Goal: Task Accomplishment & Management: Manage account settings

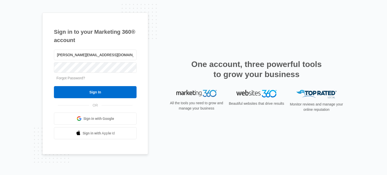
type input "[PERSON_NAME][EMAIL_ADDRESS][DOMAIN_NAME]"
click at [54, 86] on input "Sign In" at bounding box center [95, 92] width 83 height 12
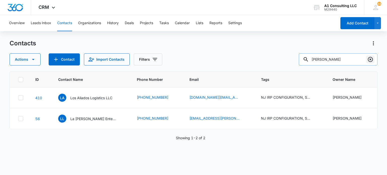
click at [373, 59] on icon "Clear" at bounding box center [371, 60] width 6 height 6
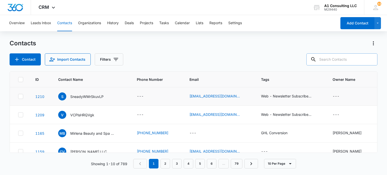
click at [22, 97] on icon at bounding box center [20, 96] width 5 height 5
click at [18, 97] on input "checkbox" at bounding box center [18, 97] width 0 height 0
checkbox input "true"
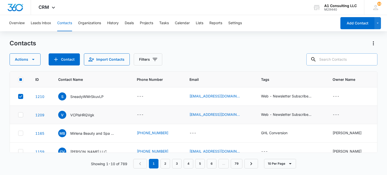
click at [22, 115] on icon at bounding box center [20, 115] width 5 height 5
click at [18, 115] on input "checkbox" at bounding box center [18, 115] width 0 height 0
checkbox input "true"
click at [344, 61] on input "text" at bounding box center [342, 59] width 71 height 12
type input "brb"
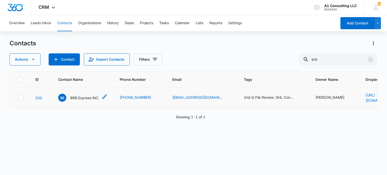
click at [77, 98] on p "BRB Express INC" at bounding box center [84, 97] width 28 height 5
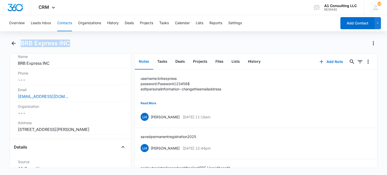
drag, startPoint x: 85, startPoint y: 48, endPoint x: 20, endPoint y: 44, distance: 65.0
click at [20, 44] on div "BRB Express INC" at bounding box center [194, 46] width 368 height 14
click at [79, 42] on div "BRB Express INC" at bounding box center [199, 43] width 357 height 8
drag, startPoint x: 79, startPoint y: 42, endPoint x: 22, endPoint y: 48, distance: 57.1
click at [22, 48] on div "BRB Express INC" at bounding box center [194, 46] width 368 height 14
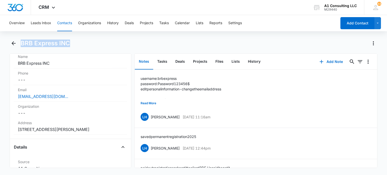
click at [25, 44] on h1 "BRB Express INC" at bounding box center [45, 44] width 49 height 8
drag, startPoint x: 22, startPoint y: 43, endPoint x: 78, endPoint y: 44, distance: 55.8
click at [78, 43] on div "BRB Express INC" at bounding box center [199, 43] width 357 height 8
click at [79, 44] on div "BRB Express INC" at bounding box center [199, 43] width 357 height 8
click at [66, 26] on button "Contacts" at bounding box center [64, 23] width 15 height 16
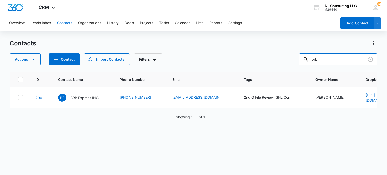
click at [288, 60] on div "Actions Contact Import Contacts Filters brb" at bounding box center [194, 59] width 368 height 12
type input "luxury"
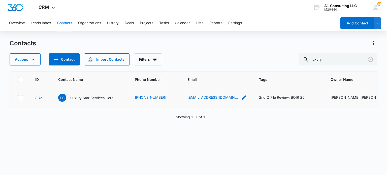
click at [242, 97] on icon "Email - jonathan4500@aim.com - Select to Edit Field" at bounding box center [244, 98] width 5 height 5
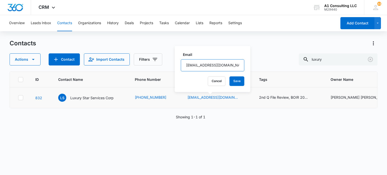
click at [216, 64] on input "jonathan4500@aim.com" at bounding box center [213, 65] width 64 height 12
click at [235, 85] on button "Save" at bounding box center [237, 81] width 15 height 10
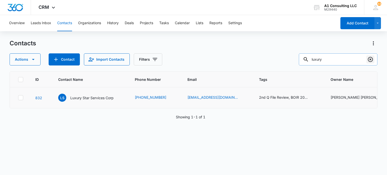
click at [372, 61] on icon "Clear" at bounding box center [371, 60] width 6 height 6
